Goal: Task Accomplishment & Management: Complete application form

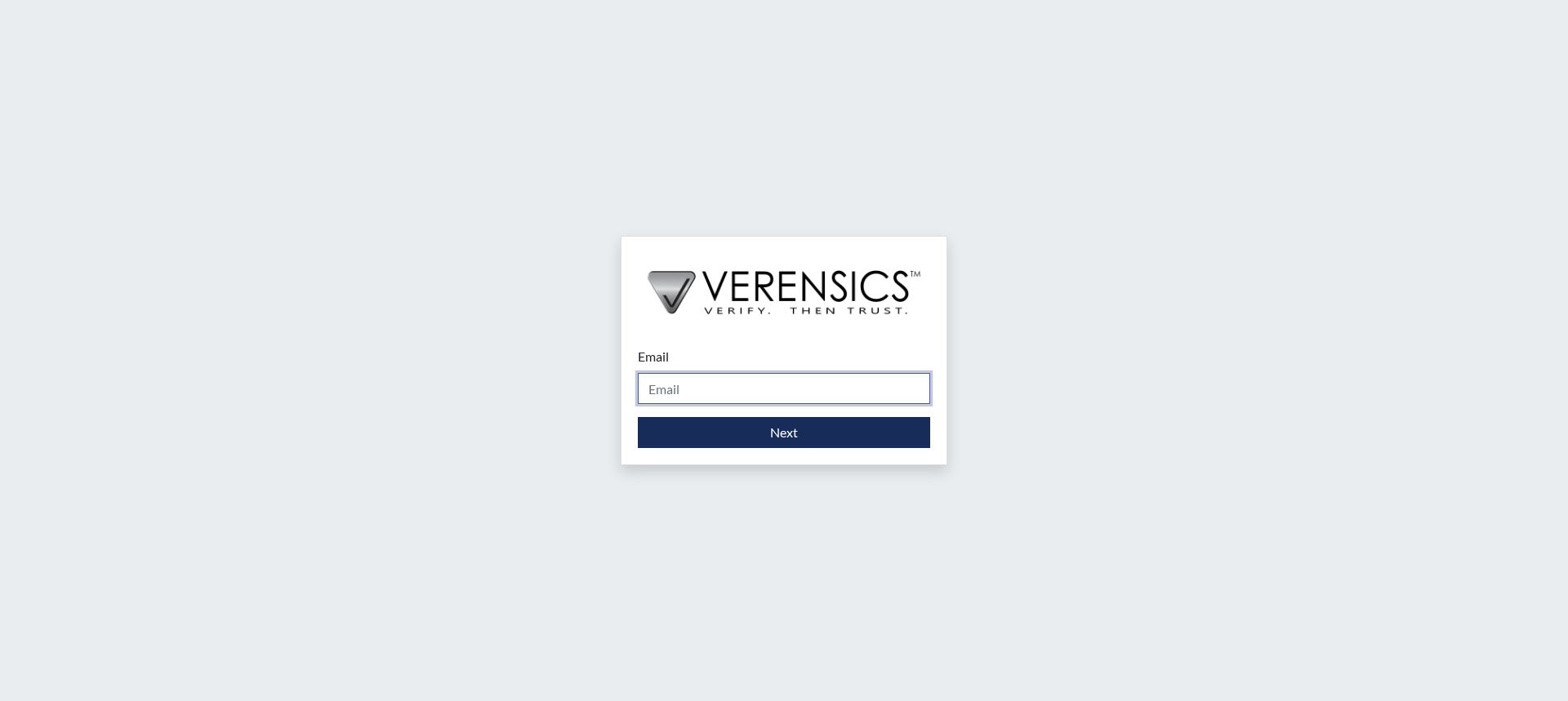
click at [780, 391] on input "Email" at bounding box center [784, 388] width 293 height 31
type input "[PERSON_NAME][EMAIL_ADDRESS][PERSON_NAME][DOMAIN_NAME]"
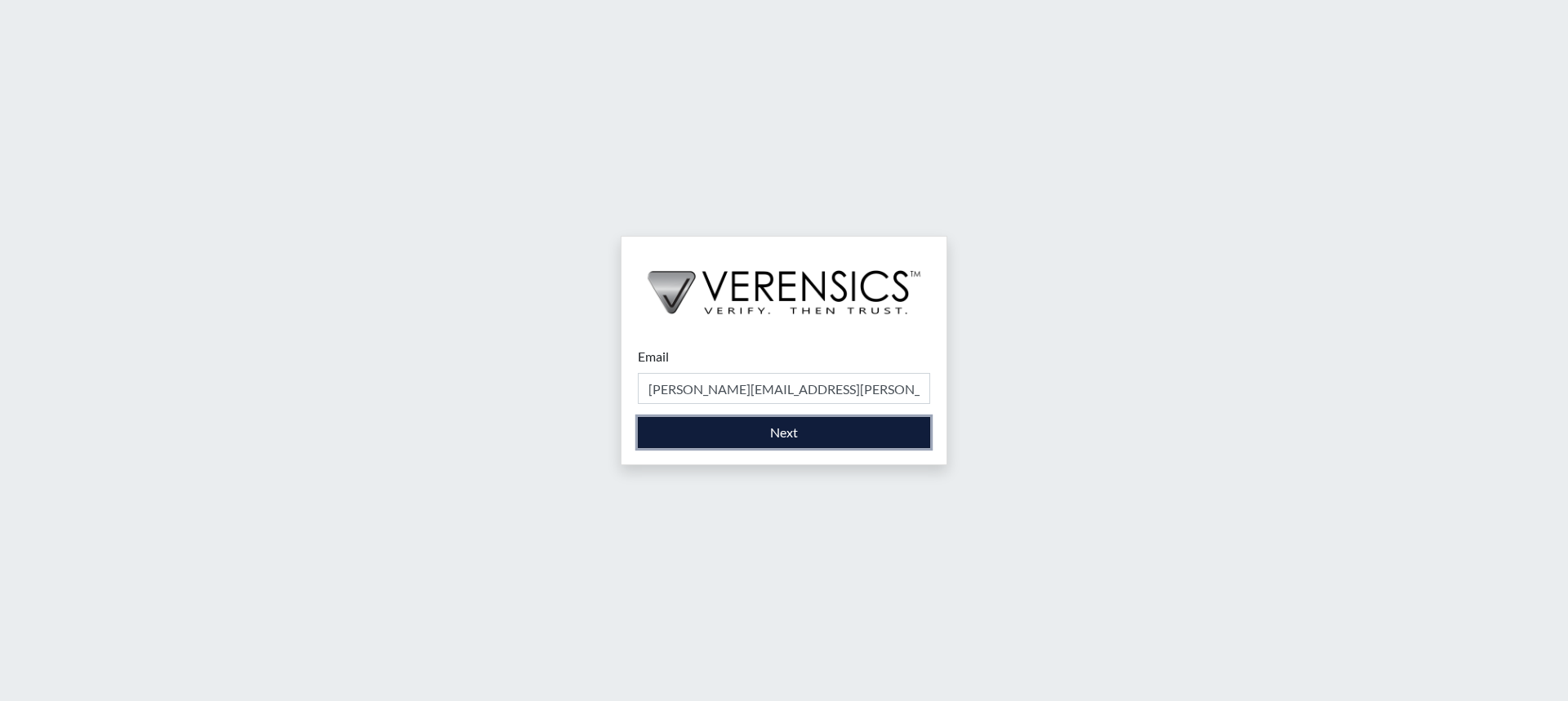
click at [782, 442] on button "Next" at bounding box center [784, 432] width 293 height 31
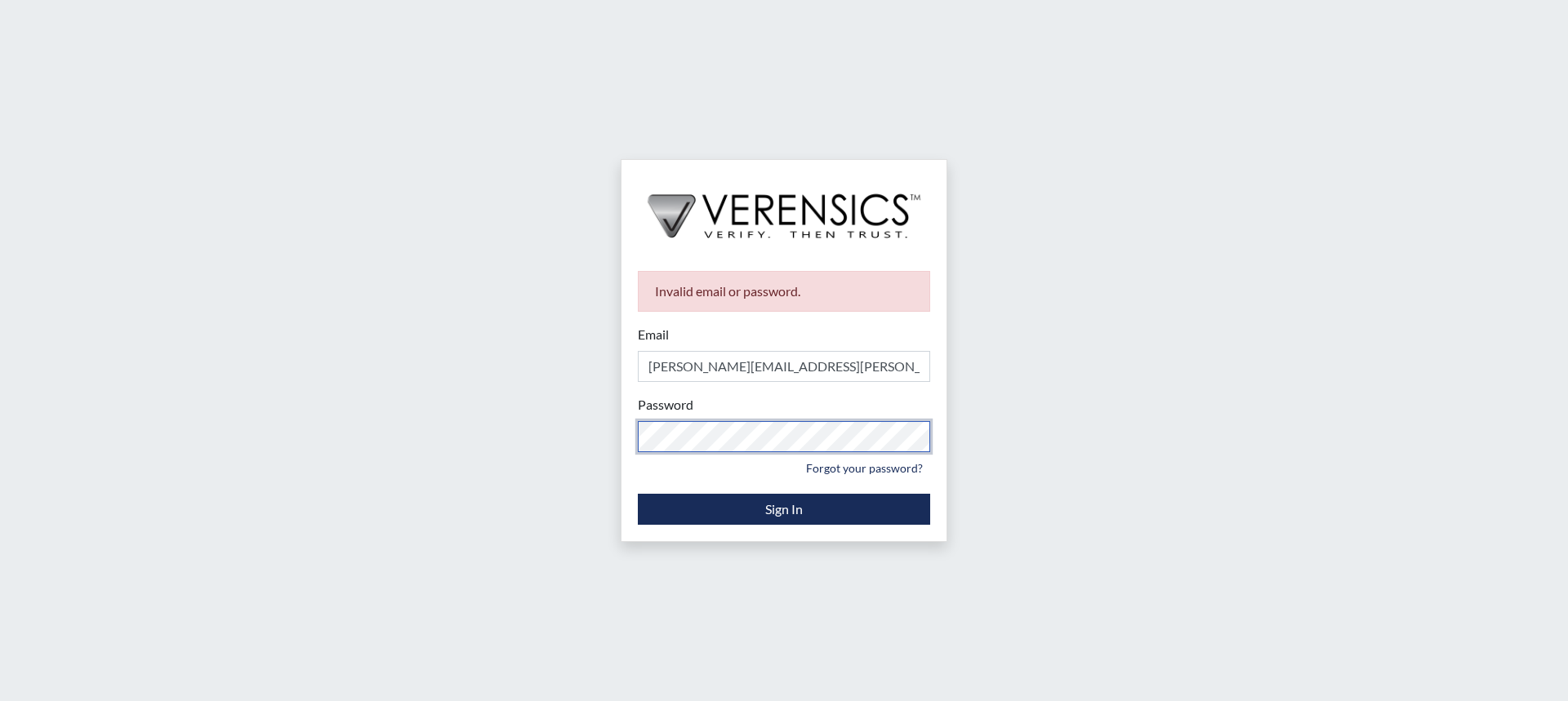
click at [546, 431] on div "Invalid email or password. Email [PERSON_NAME][EMAIL_ADDRESS][PERSON_NAME][DOMA…" at bounding box center [784, 350] width 1568 height 701
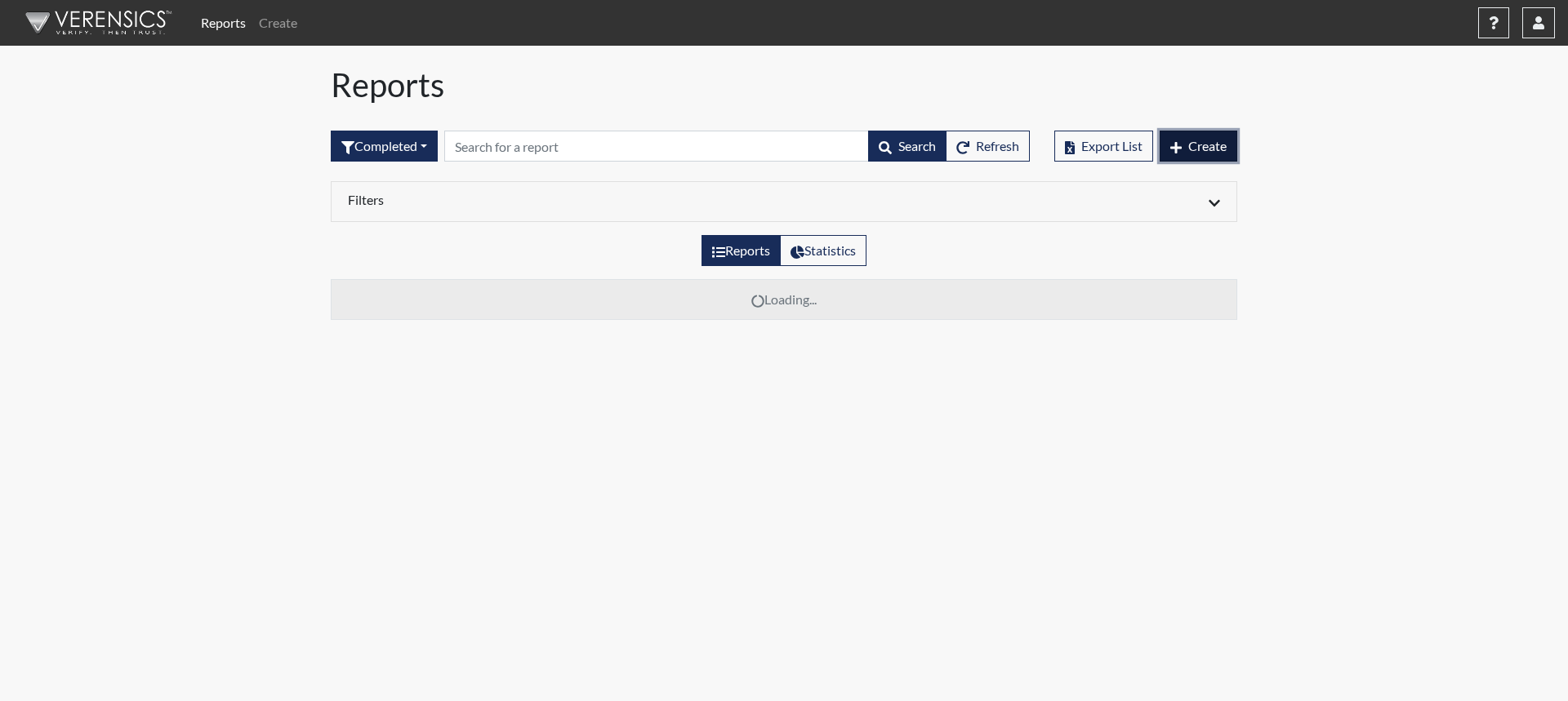
click at [1206, 146] on span "Create" at bounding box center [1207, 145] width 39 height 15
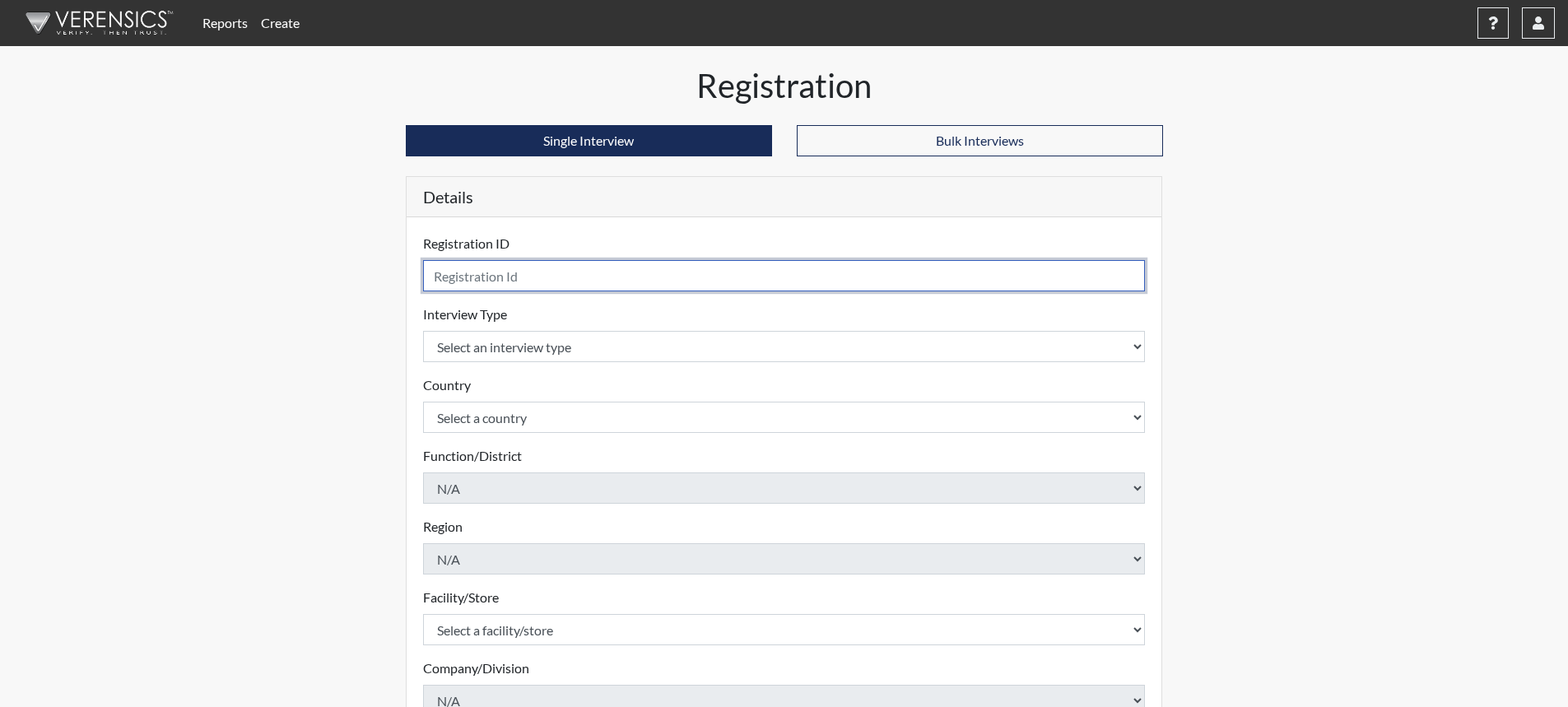
click at [609, 281] on input "text" at bounding box center [785, 275] width 723 height 31
type input "AMatthews9959"
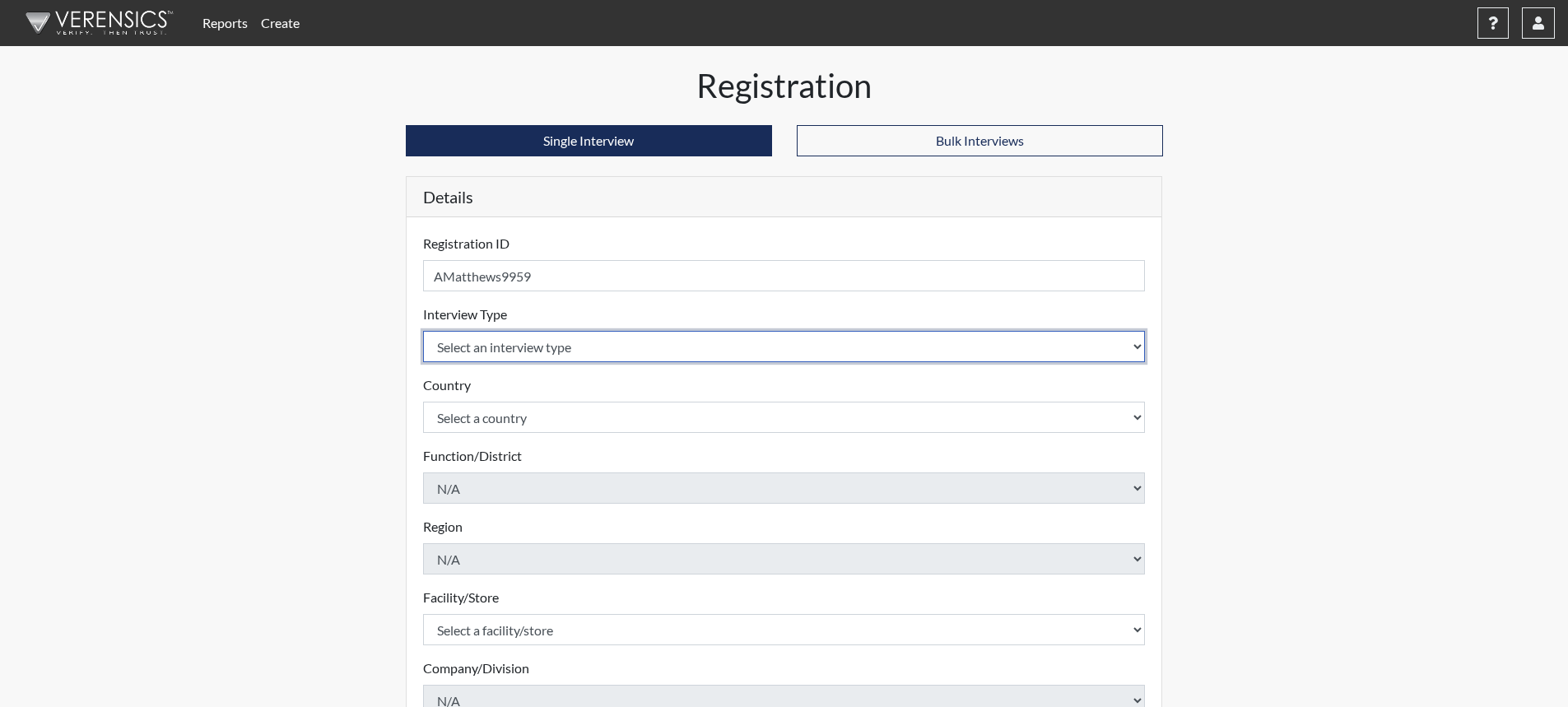
click at [1132, 345] on select "Select an interview type Corrections Pre-Employment" at bounding box center [785, 346] width 723 height 31
select select "ff733e93-e1bf-11ea-9c9f-0eff0cf7eb8f"
click at [423, 331] on select "Select an interview type Corrections Pre-Employment" at bounding box center [785, 346] width 723 height 31
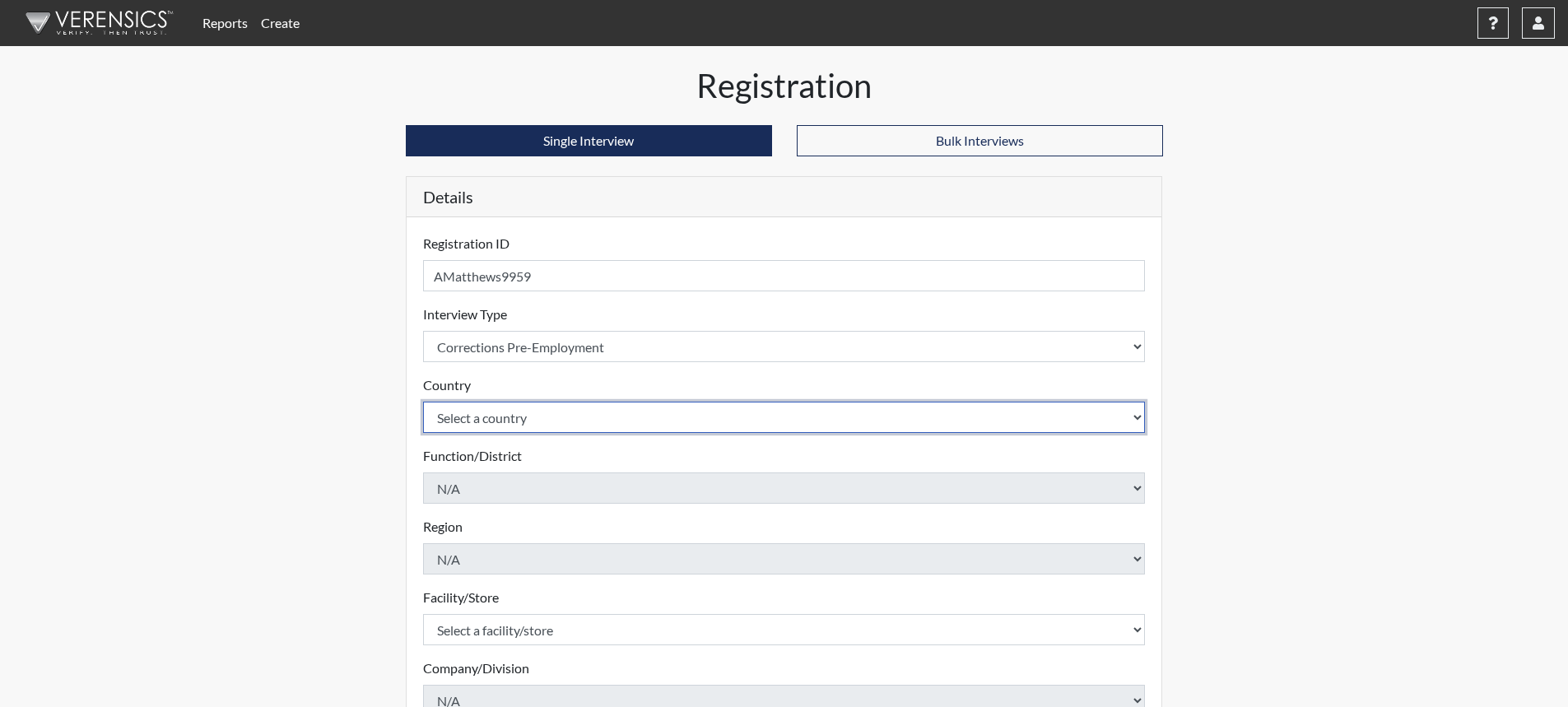
click at [1136, 423] on select "Select a country [GEOGRAPHIC_DATA] [GEOGRAPHIC_DATA]" at bounding box center [785, 417] width 723 height 31
select select "united-states-of-[GEOGRAPHIC_DATA]"
click at [423, 402] on select "Select a country [GEOGRAPHIC_DATA] [GEOGRAPHIC_DATA]" at bounding box center [785, 417] width 723 height 31
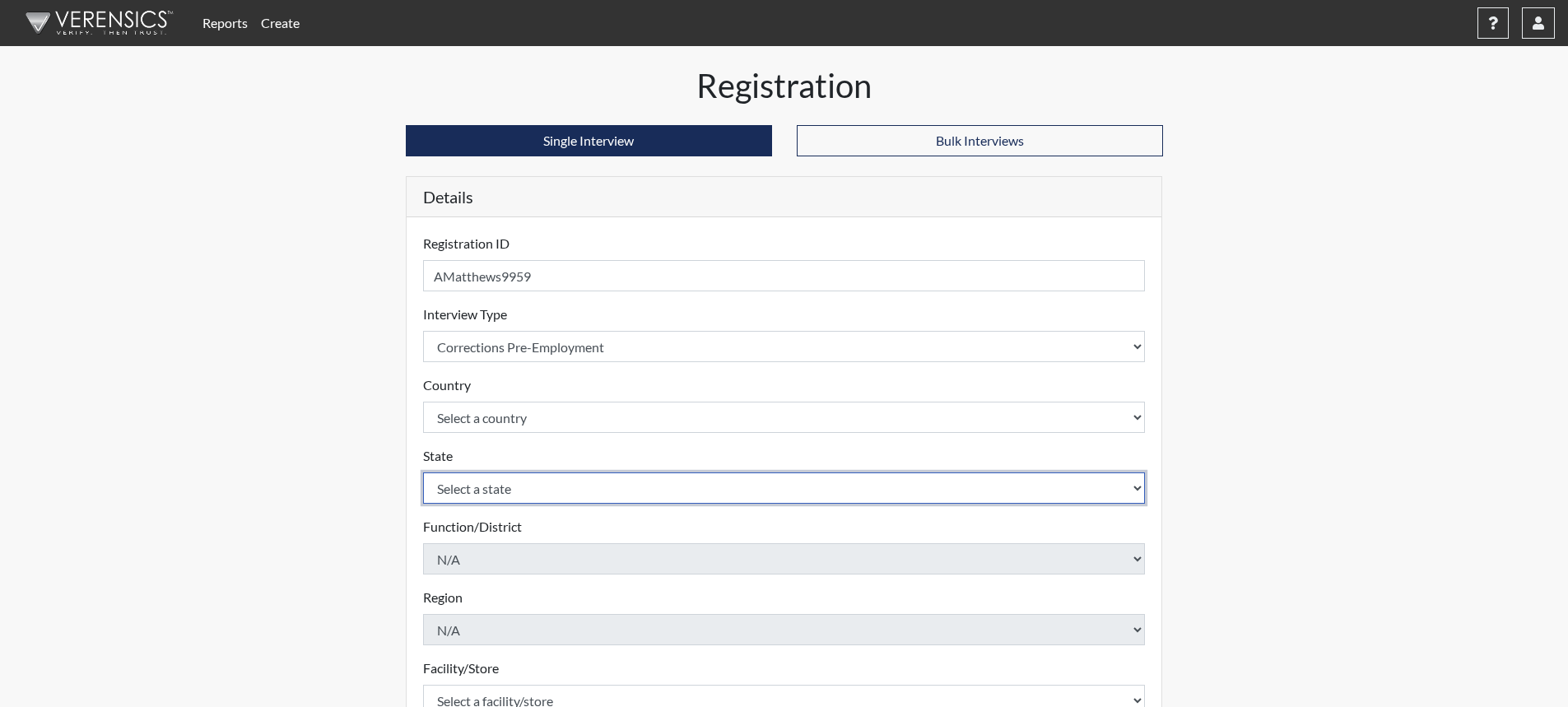
click at [1128, 481] on select "Select a state [US_STATE] [US_STATE] [US_STATE] [US_STATE] [US_STATE] [US_STATE…" at bounding box center [785, 488] width 723 height 31
select select "SC"
click at [423, 473] on select "Select a state [US_STATE] [US_STATE] [US_STATE] [US_STATE] [US_STATE] [US_STATE…" at bounding box center [785, 488] width 723 height 31
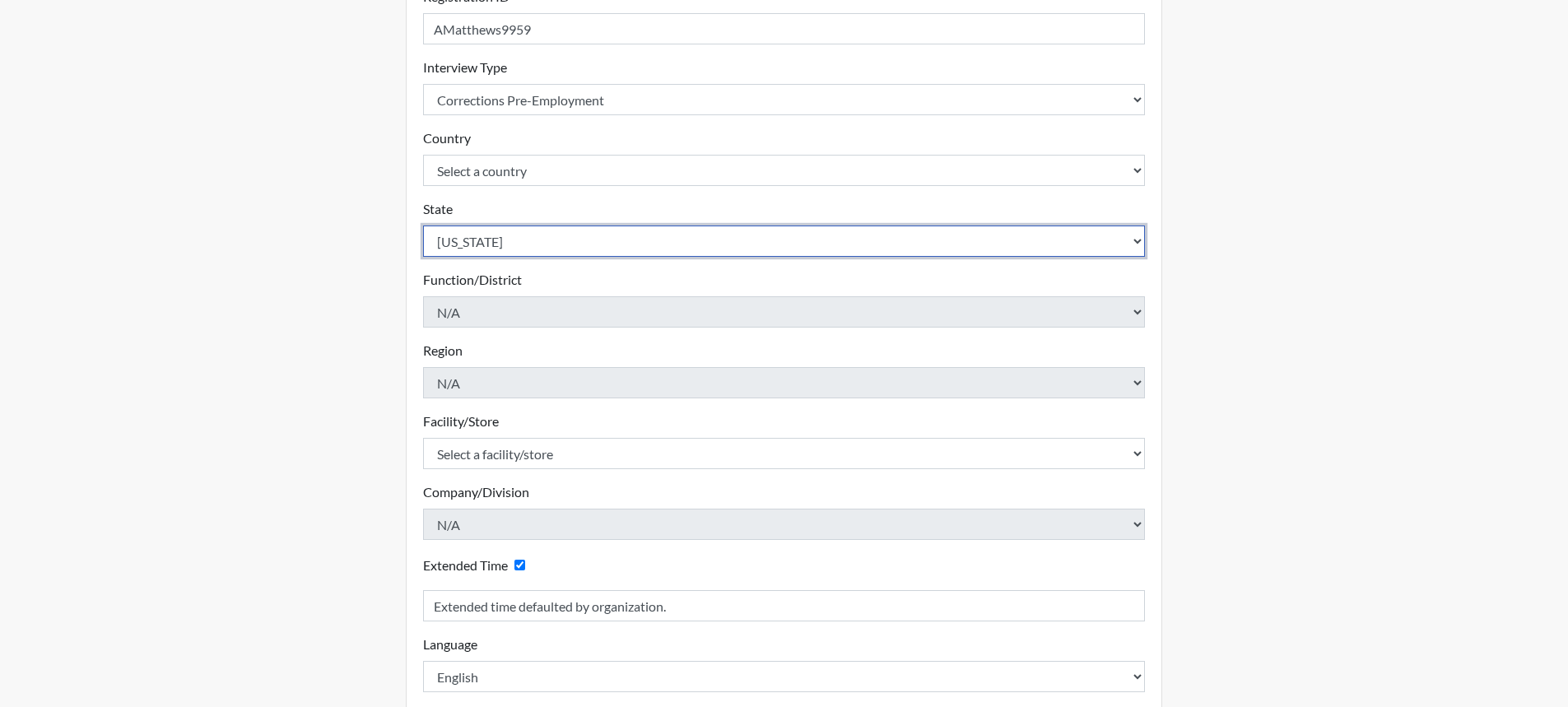
scroll to position [329, 0]
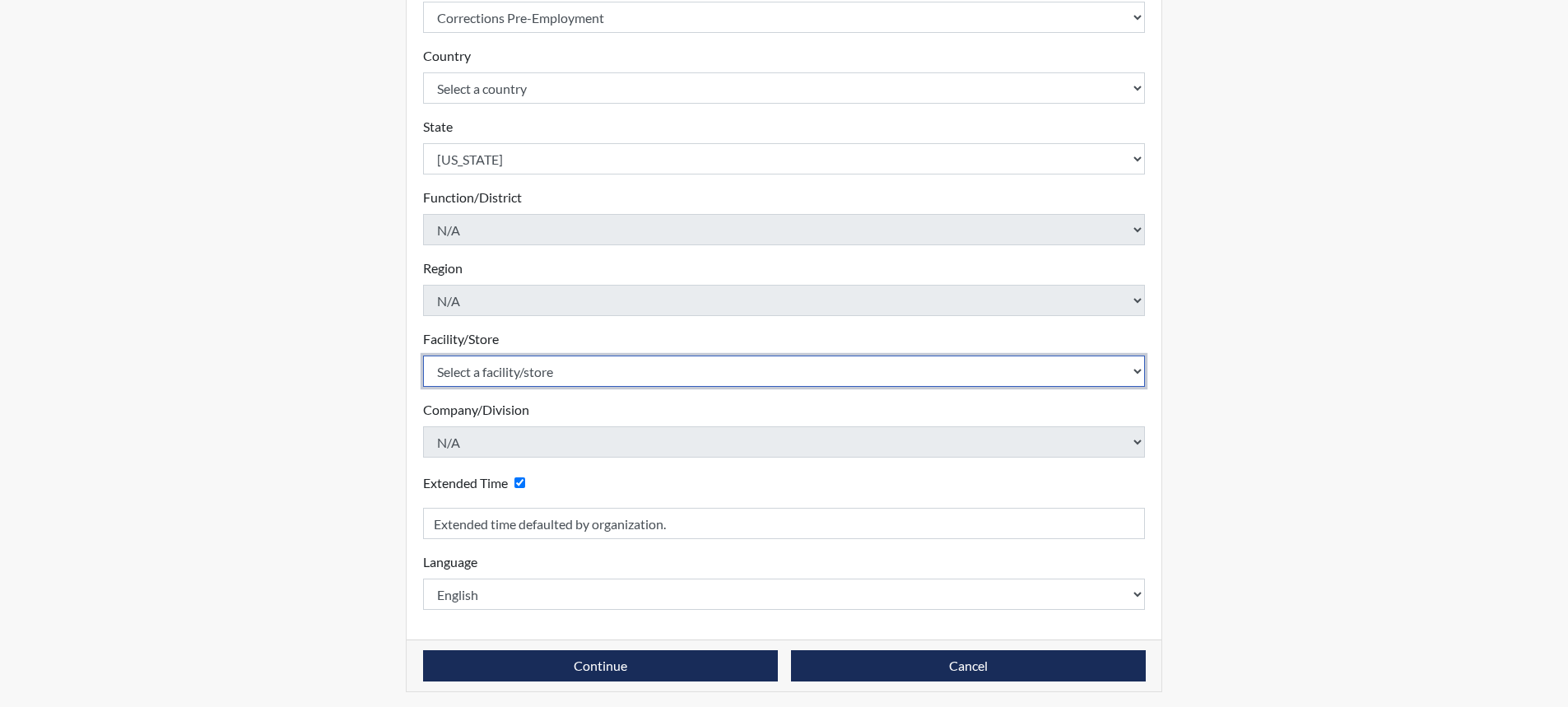
click at [568, 379] on select "Select a facility/store [GEOGRAPHIC_DATA] CI Broad River CI [PERSON_NAME] CI Di…" at bounding box center [785, 371] width 723 height 31
select select "c3beb072-a9b0-4417-8b43-9b4a5de10e21"
click at [423, 356] on select "Select a facility/store [GEOGRAPHIC_DATA] CI Broad River CI [PERSON_NAME] CI Di…" at bounding box center [785, 371] width 723 height 31
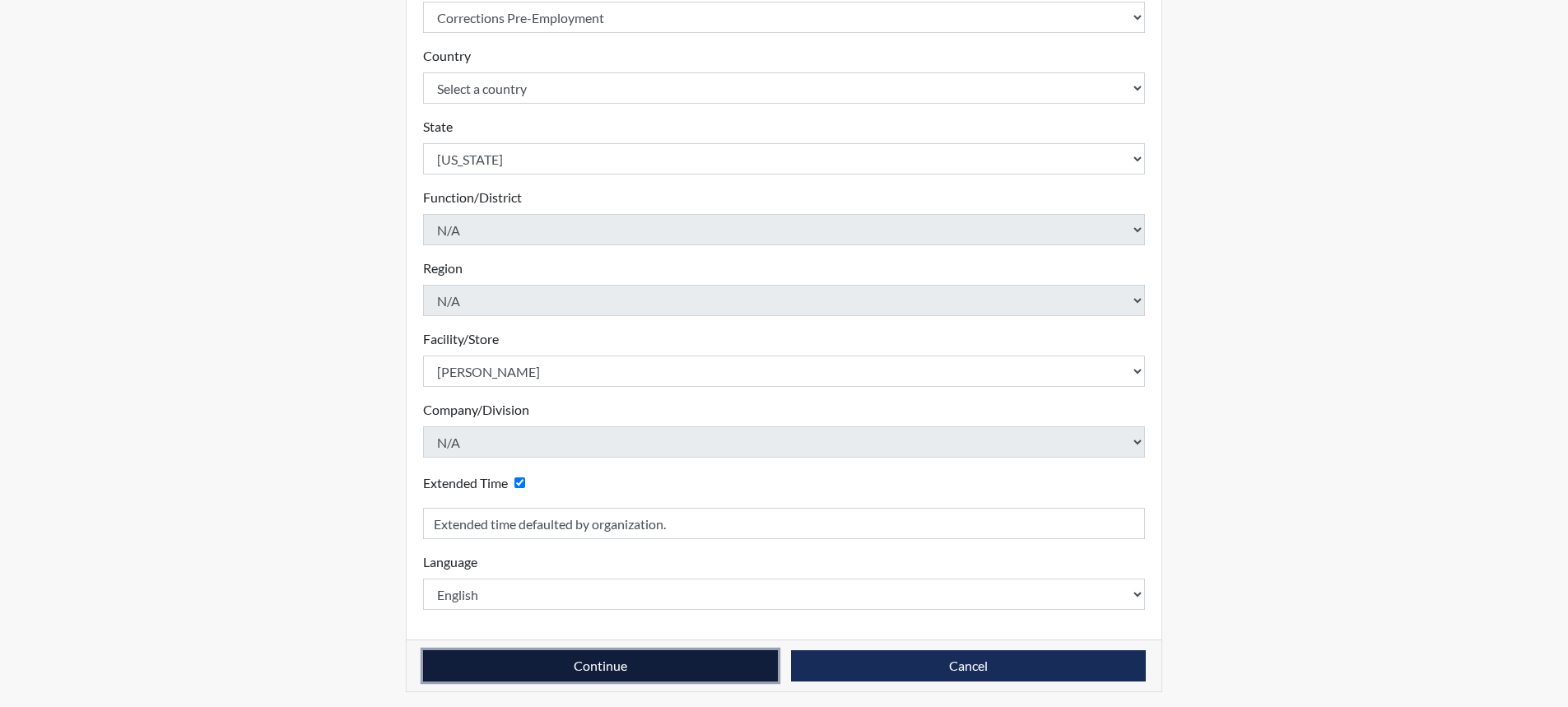
click at [694, 669] on button "Continue" at bounding box center [600, 666] width 355 height 31
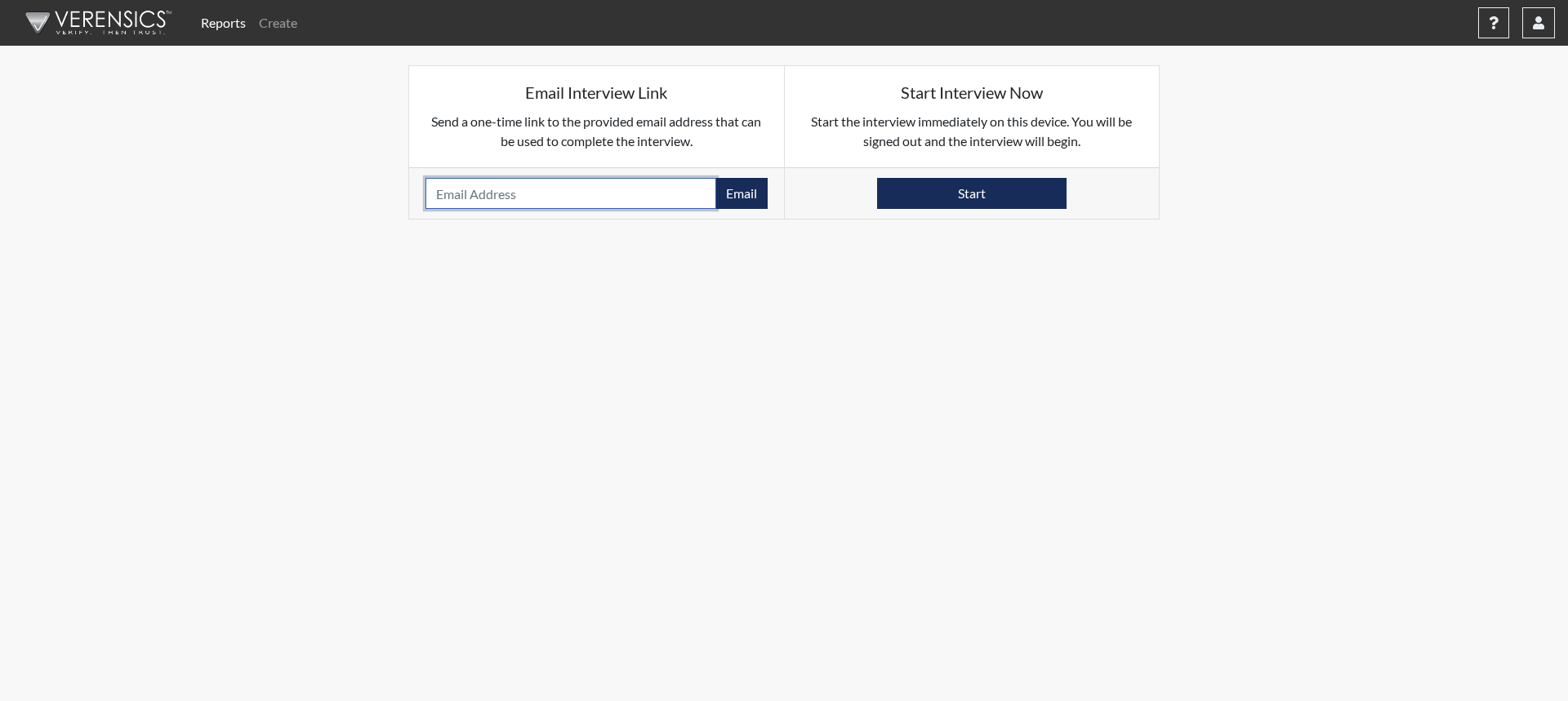
click at [683, 194] on input "email" at bounding box center [571, 193] width 291 height 31
type input "[EMAIL_ADDRESS][DOMAIN_NAME]"
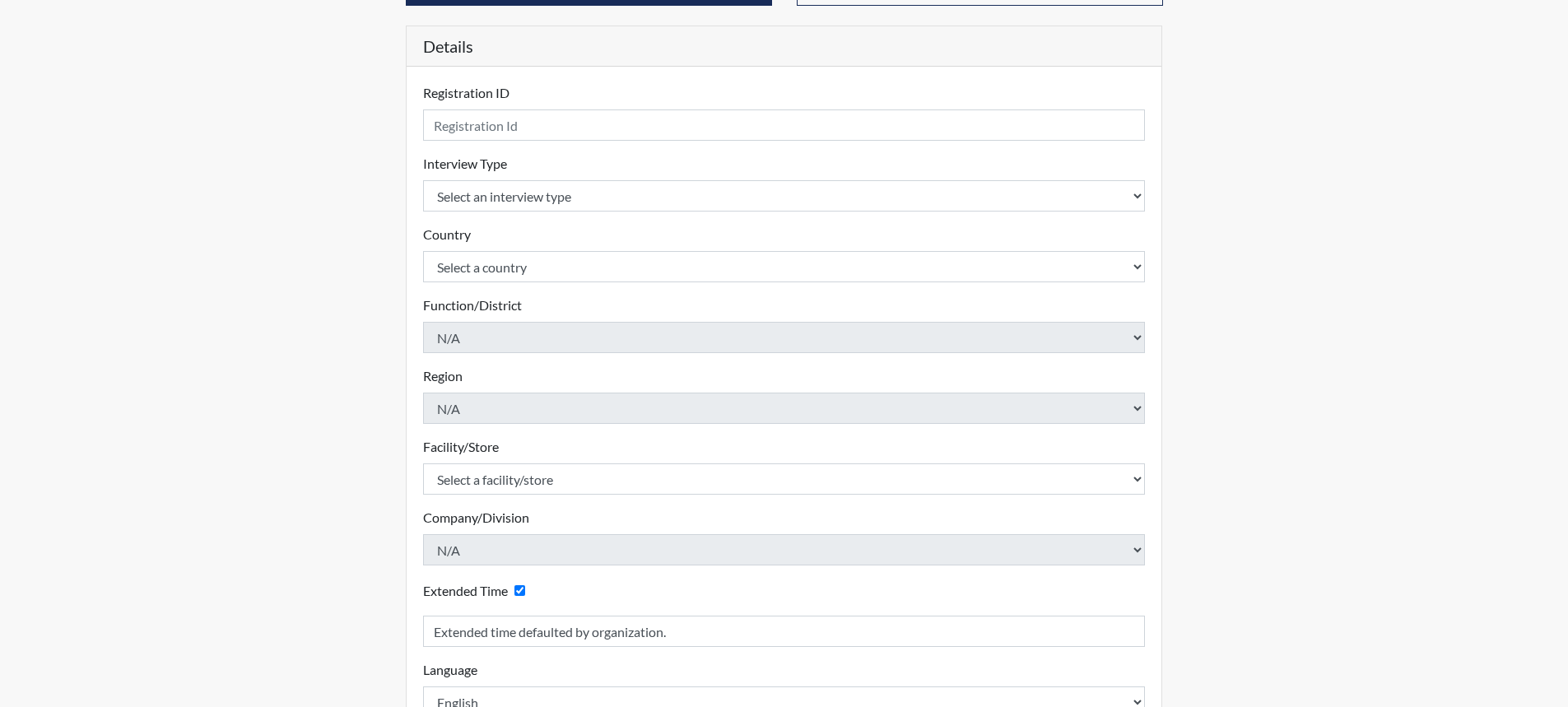
scroll to position [165, 0]
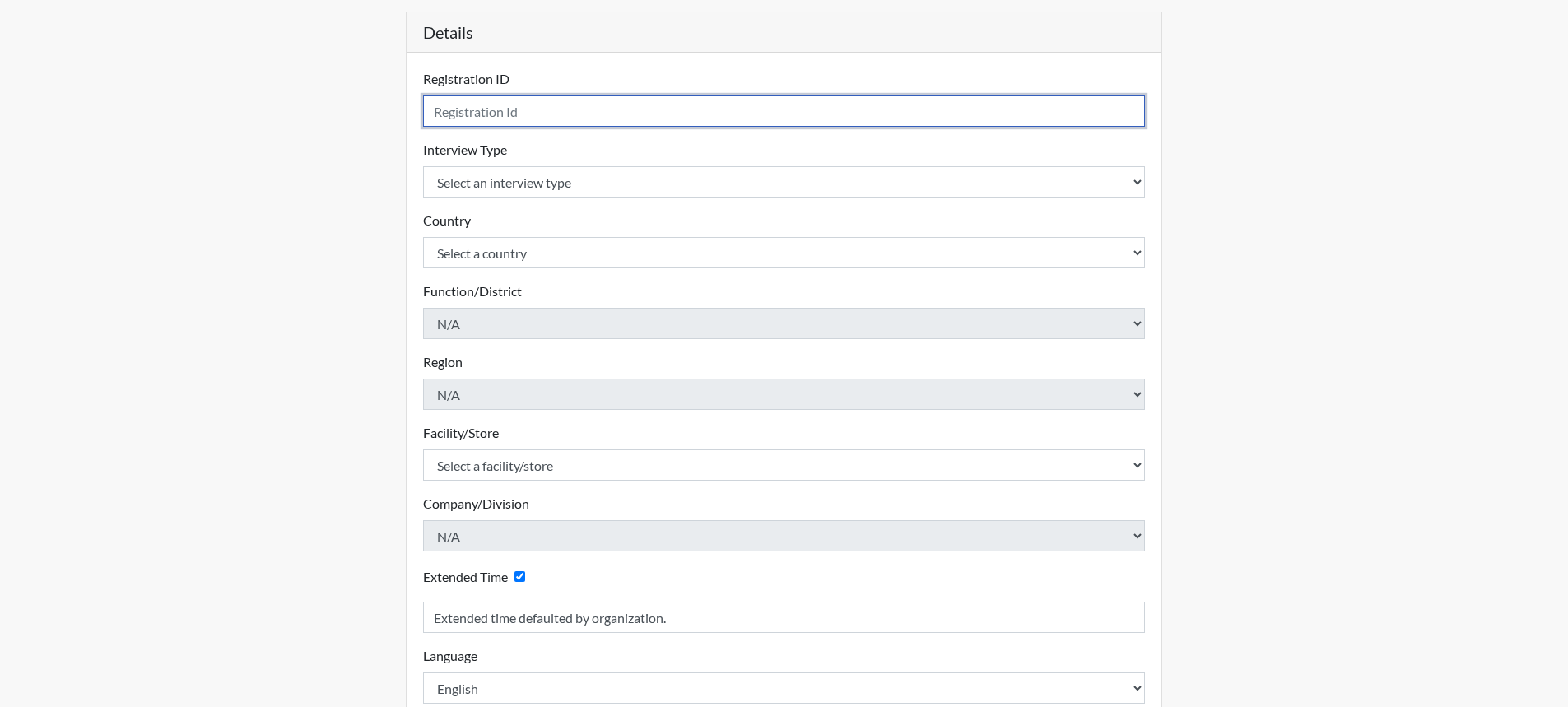
click at [514, 113] on input "text" at bounding box center [785, 110] width 723 height 31
type input "AMatthews9959"
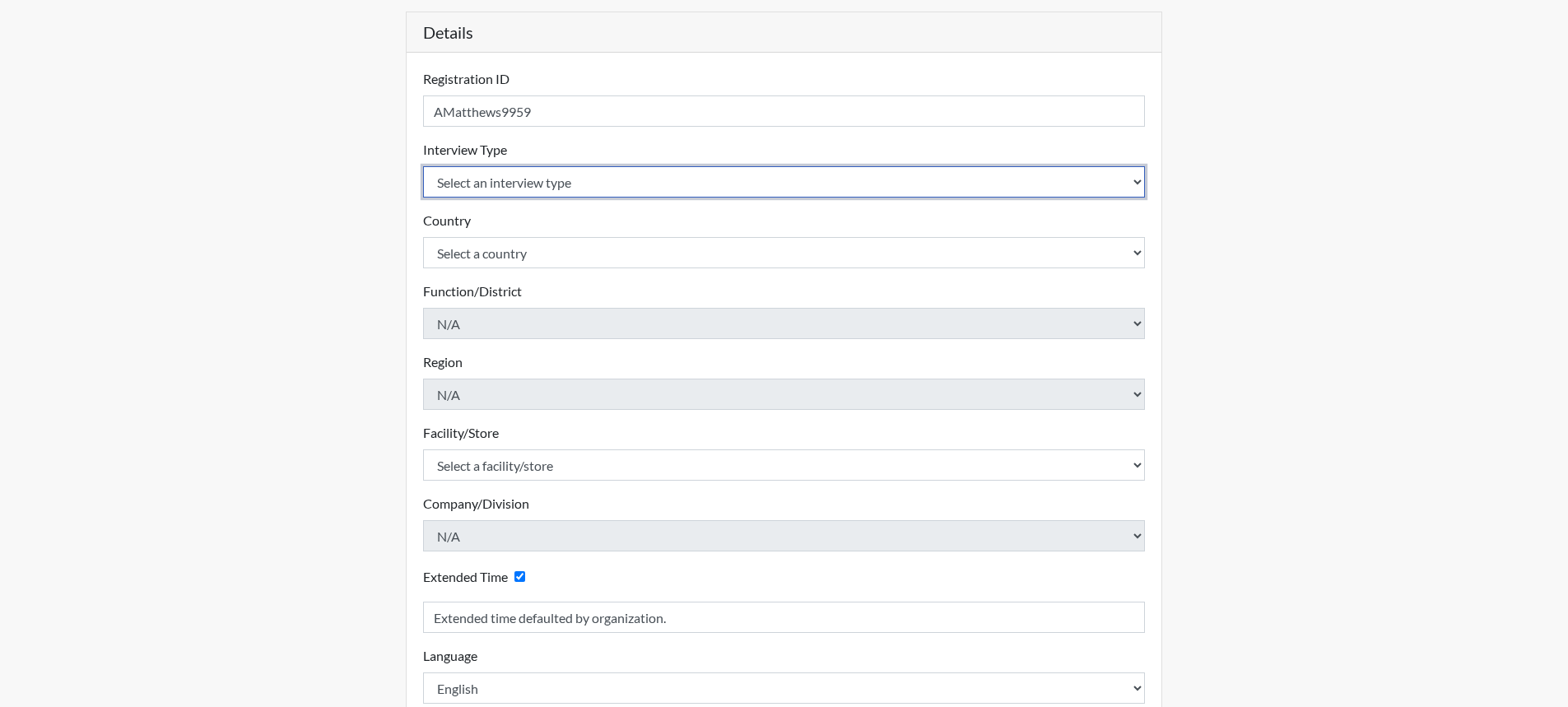
click at [640, 184] on body "Reports Create Help Center × Verensics Best Practices How to successfully use t…" at bounding box center [784, 188] width 1568 height 707
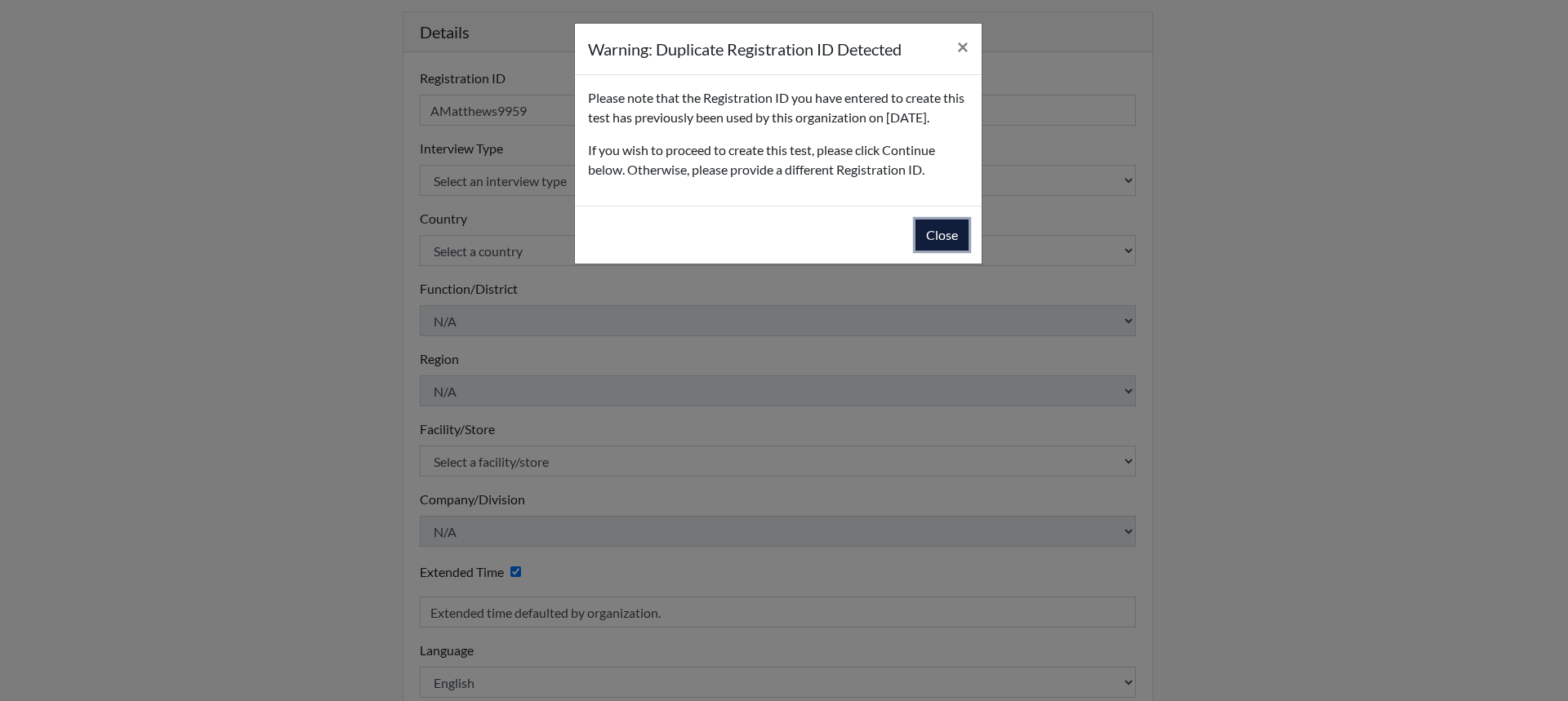
click at [957, 251] on button "Close" at bounding box center [942, 235] width 53 height 31
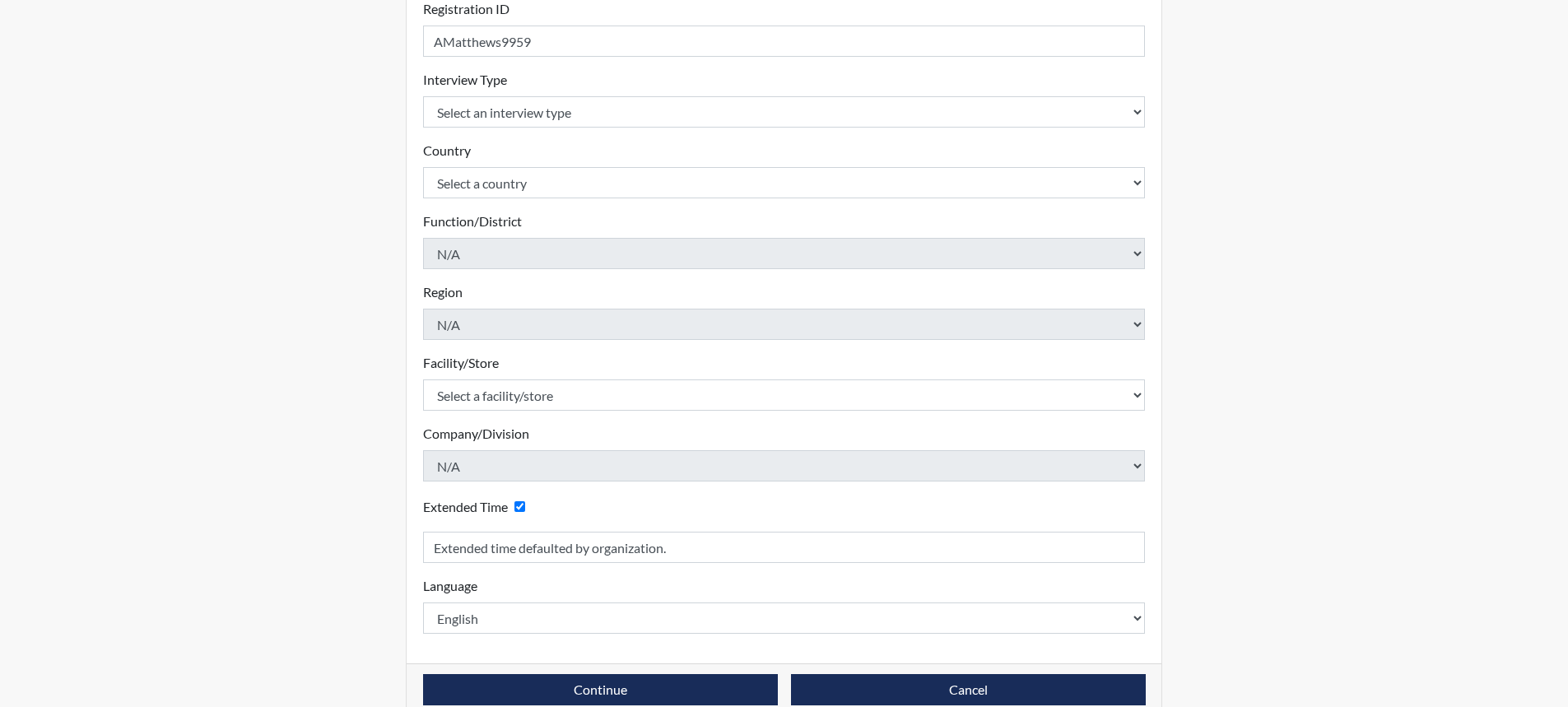
scroll to position [264, 0]
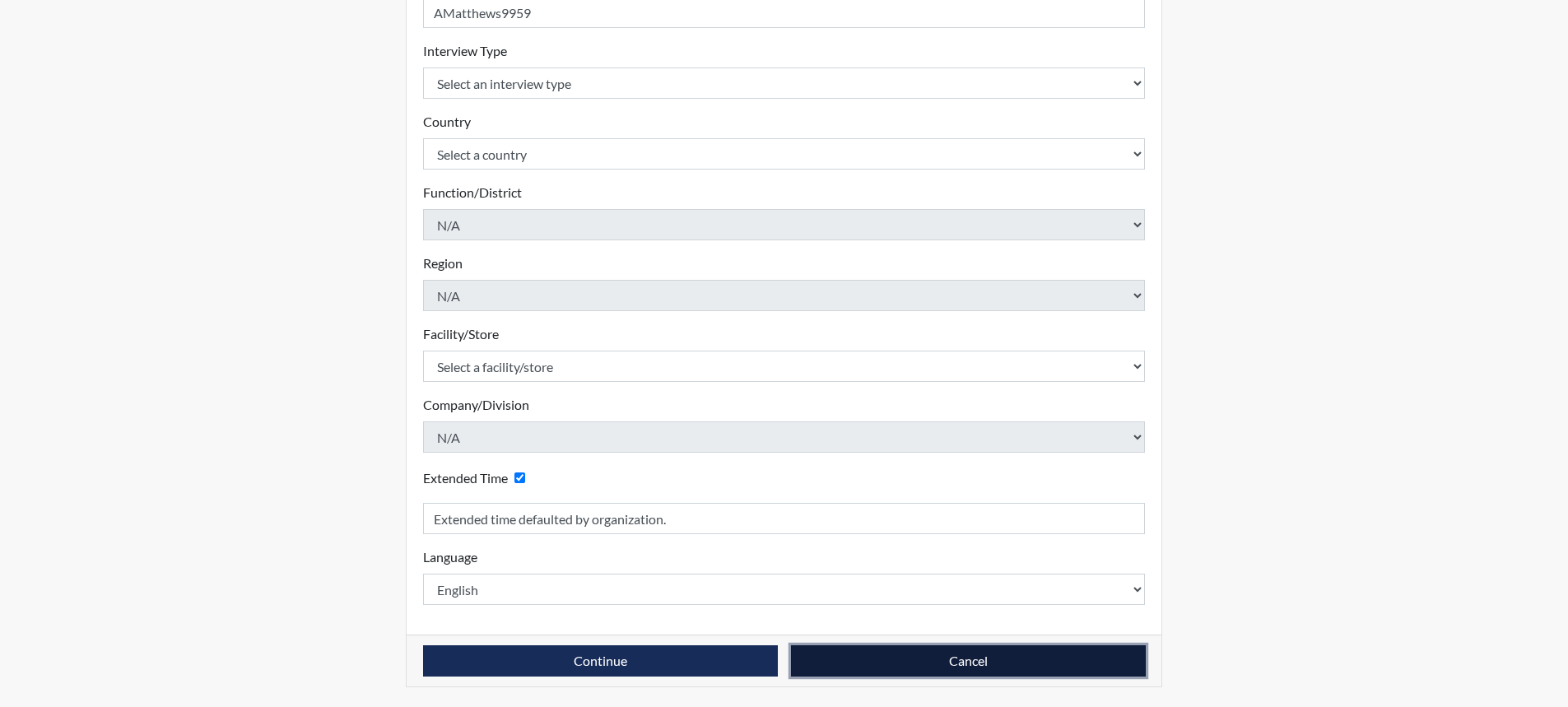
click at [946, 659] on button "Cancel" at bounding box center [969, 660] width 355 height 31
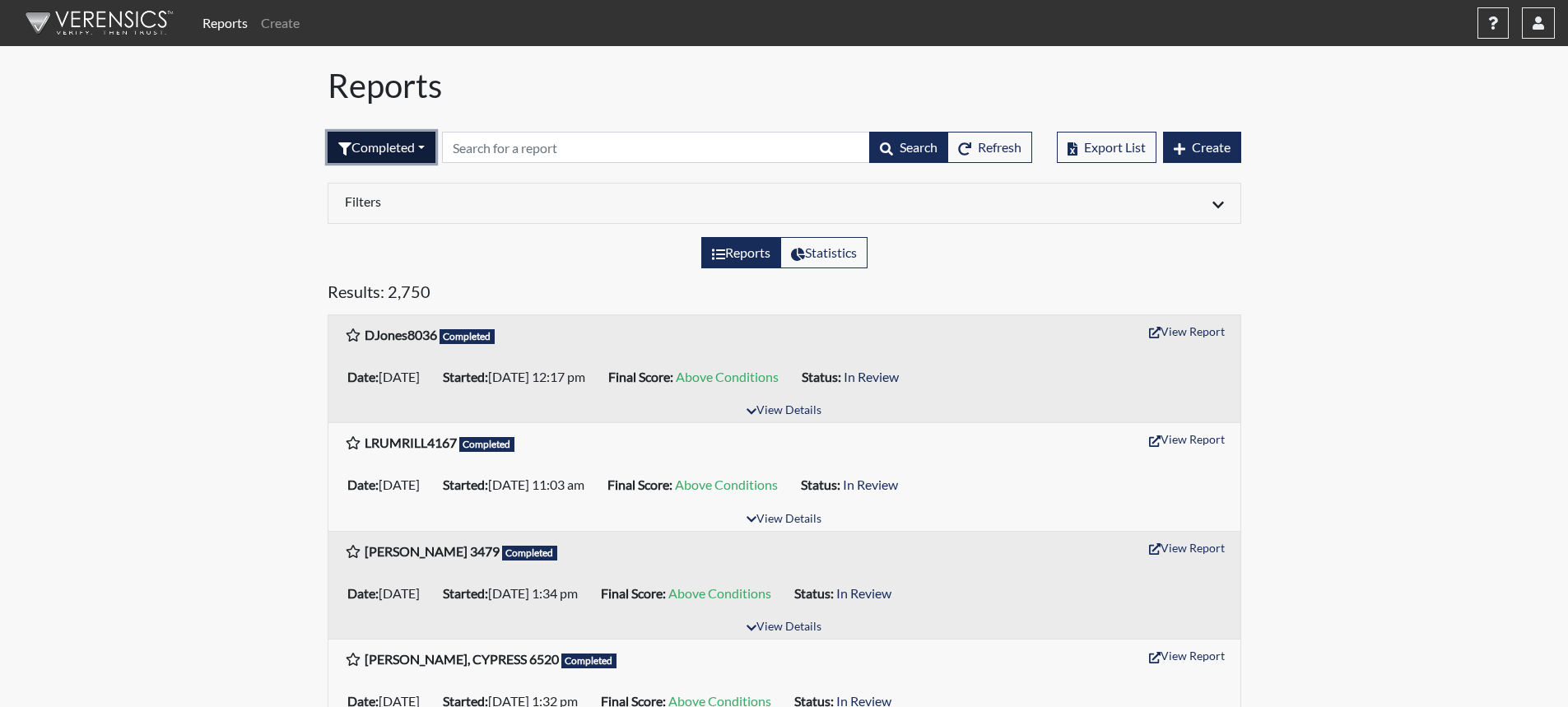
click at [377, 145] on button "Completed" at bounding box center [381, 147] width 108 height 31
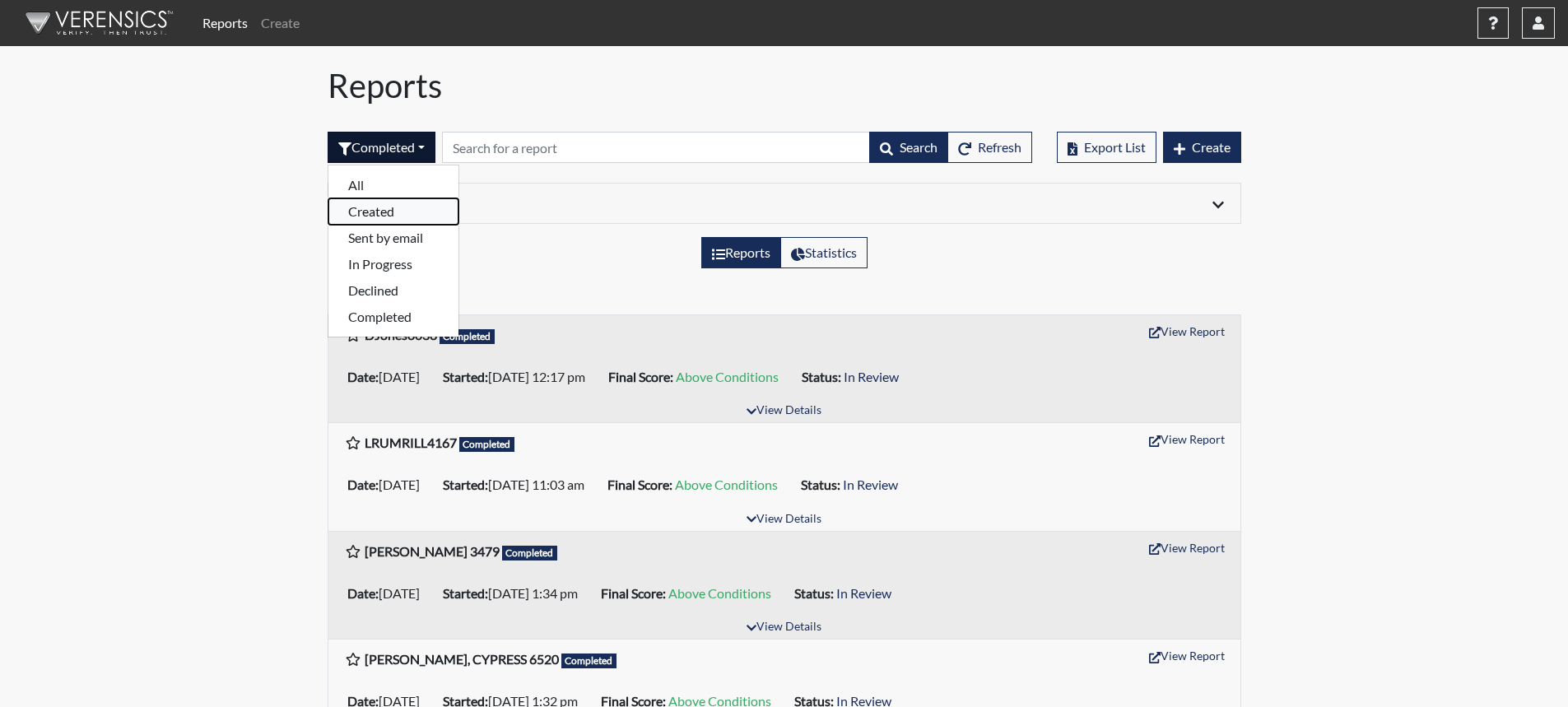
click at [381, 214] on button "Created" at bounding box center [393, 212] width 130 height 27
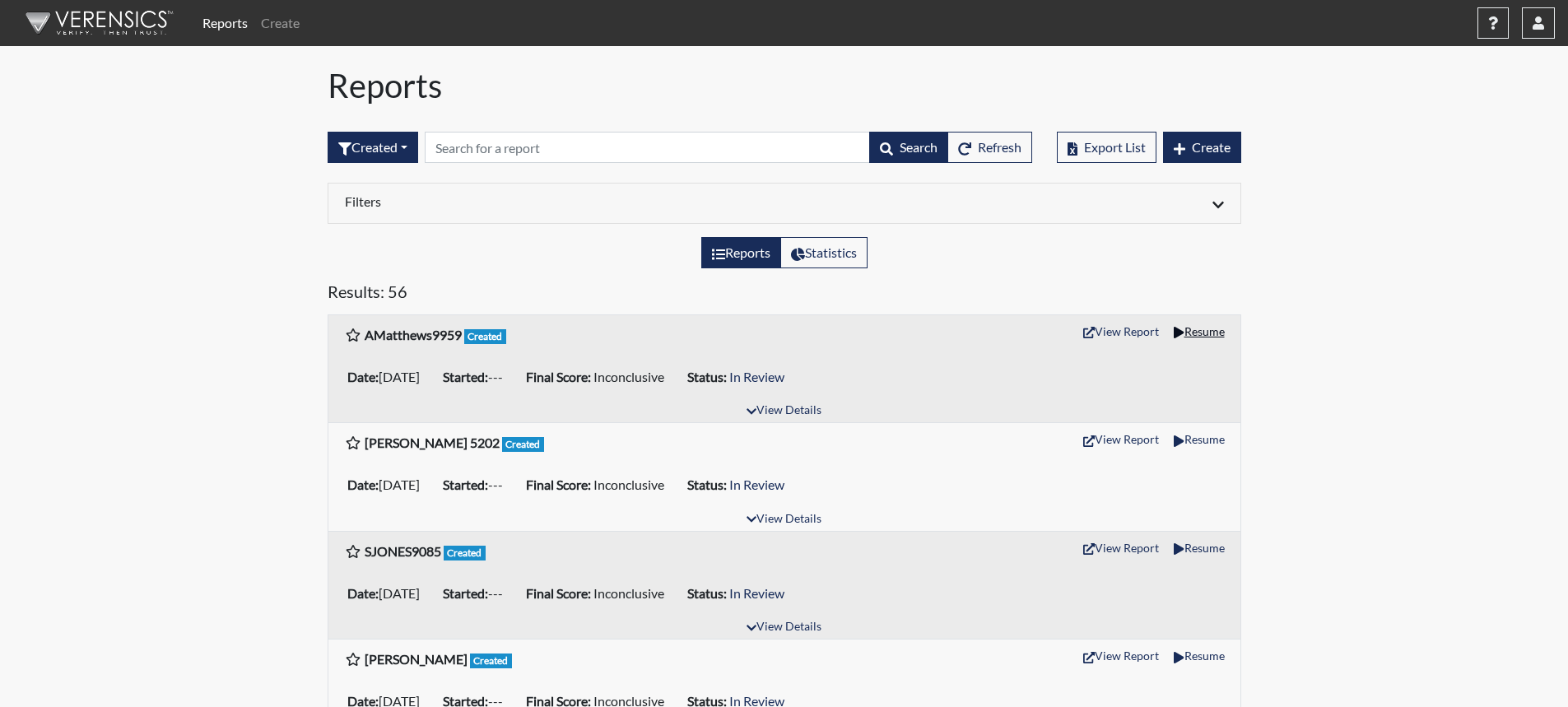
click at [1174, 333] on icon "button" at bounding box center [1179, 333] width 10 height 11
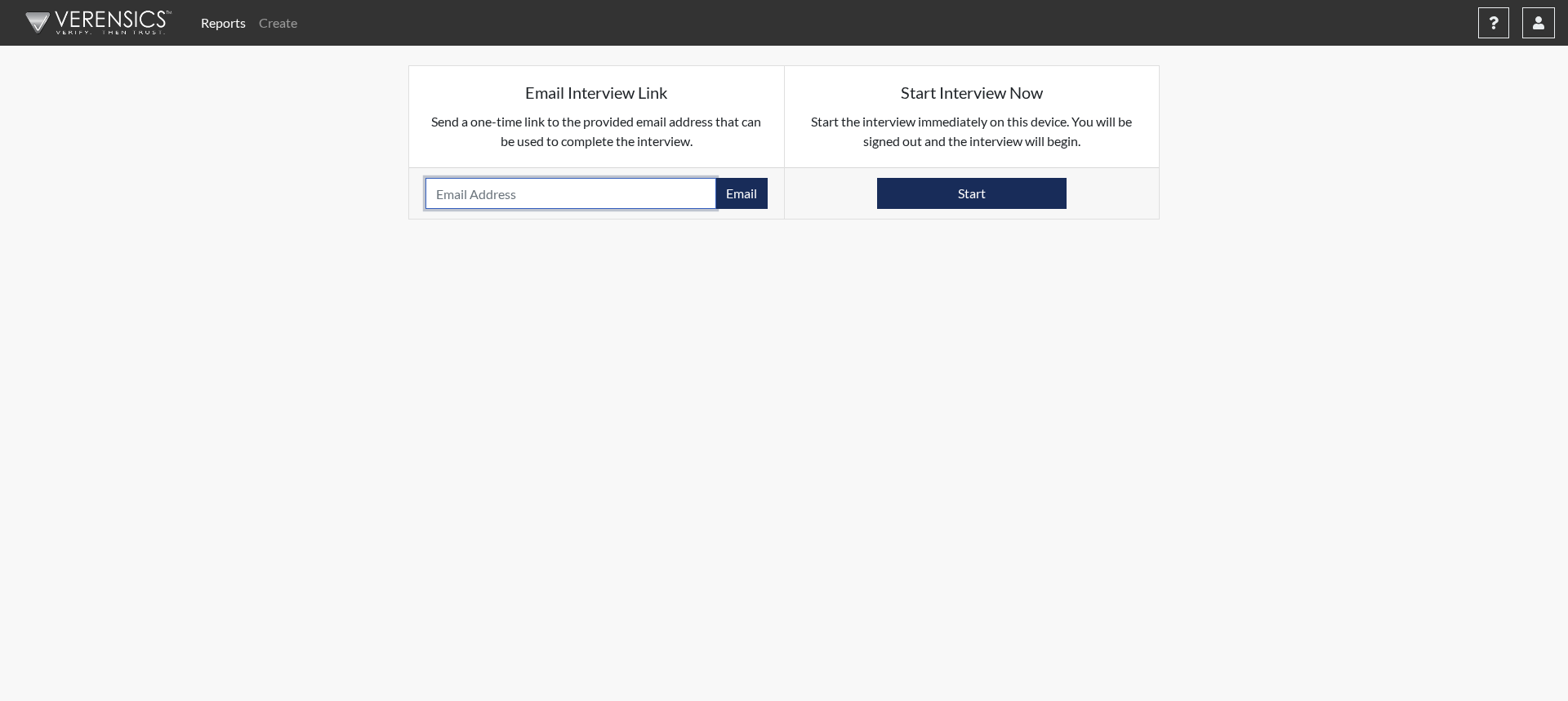
click at [527, 197] on input "email" at bounding box center [571, 193] width 291 height 31
type input "[EMAIL_ADDRESS][DOMAIN_NAME]"
click at [739, 190] on button "Email" at bounding box center [741, 193] width 52 height 31
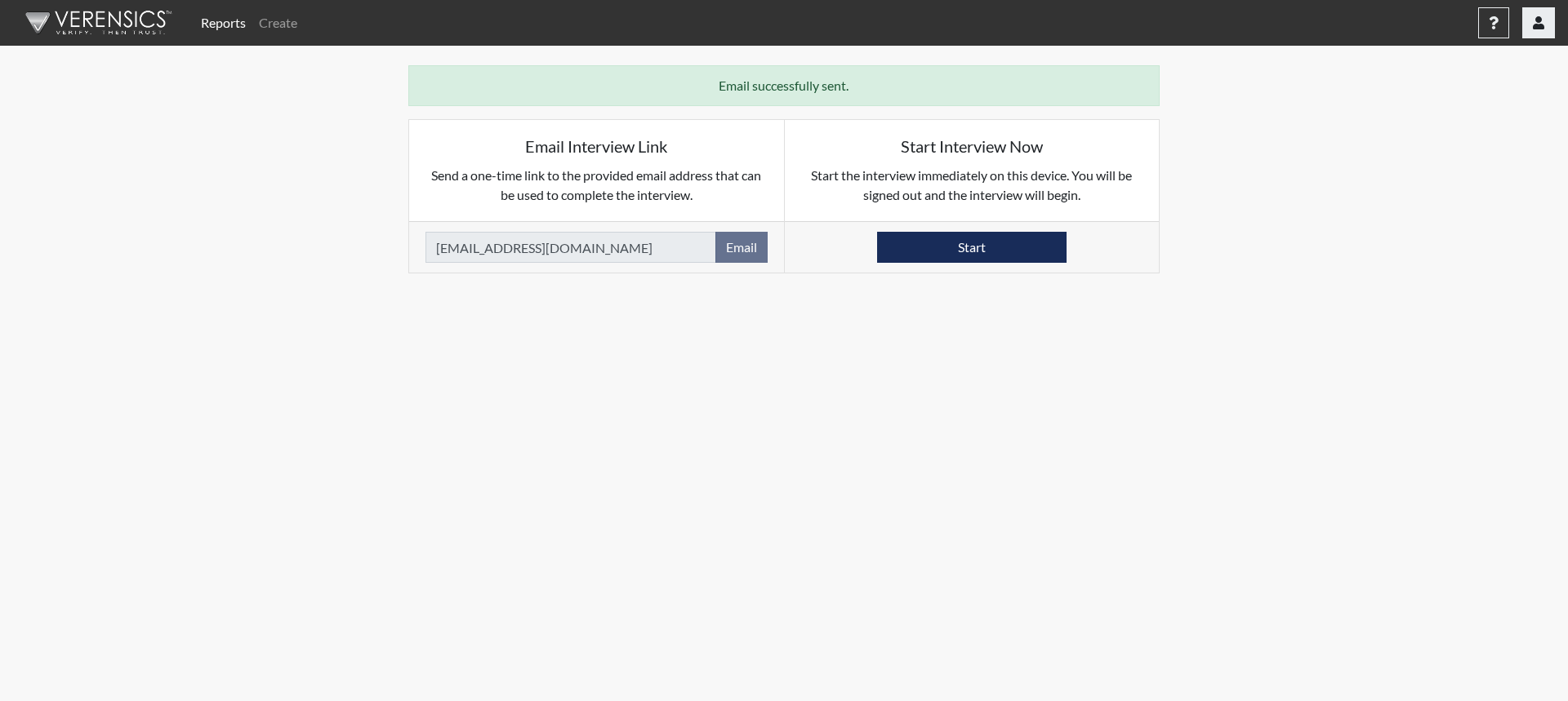
click at [1537, 28] on icon "button" at bounding box center [1539, 23] width 11 height 13
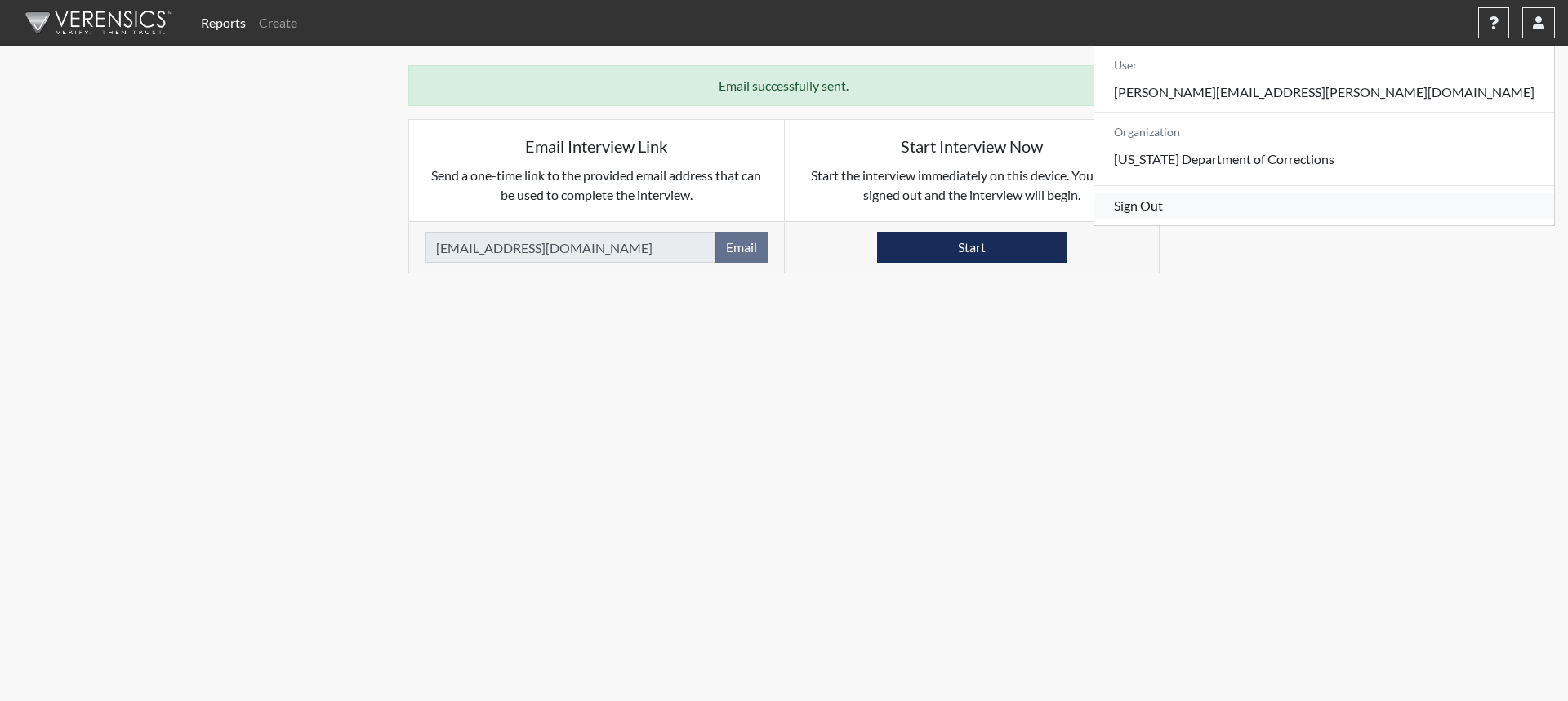
drag, startPoint x: 1439, startPoint y: 244, endPoint x: 1428, endPoint y: 247, distance: 11.4
click at [1439, 219] on link "Sign Out" at bounding box center [1324, 206] width 460 height 26
